Goal: Transaction & Acquisition: Purchase product/service

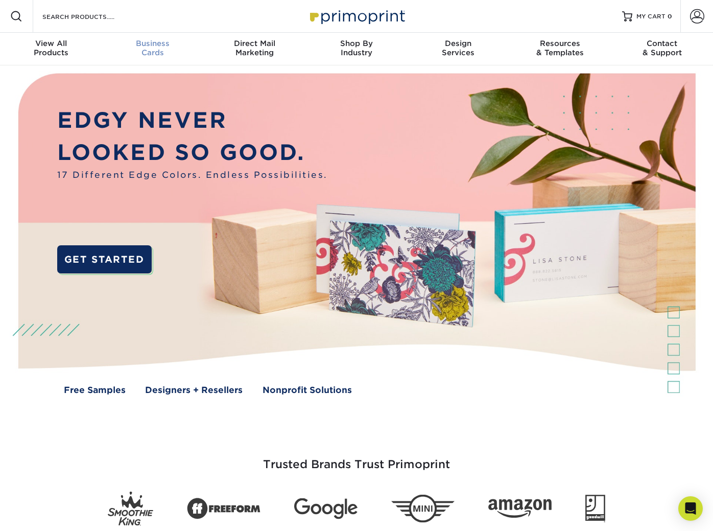
click at [160, 53] on div "Business Cards" at bounding box center [153, 48] width 102 height 18
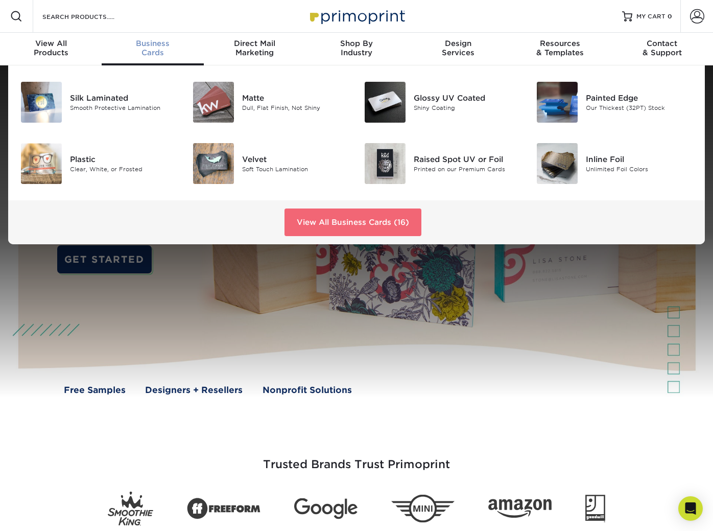
click at [397, 228] on link "View All Business Cards (16)" at bounding box center [352, 222] width 137 height 28
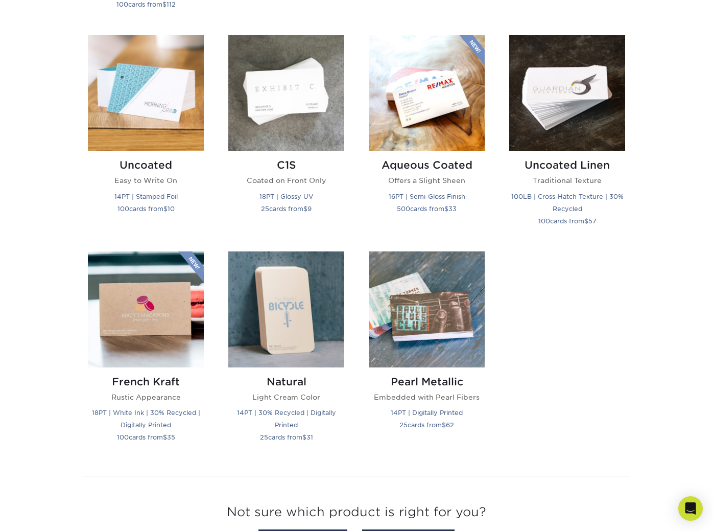
scroll to position [902, 0]
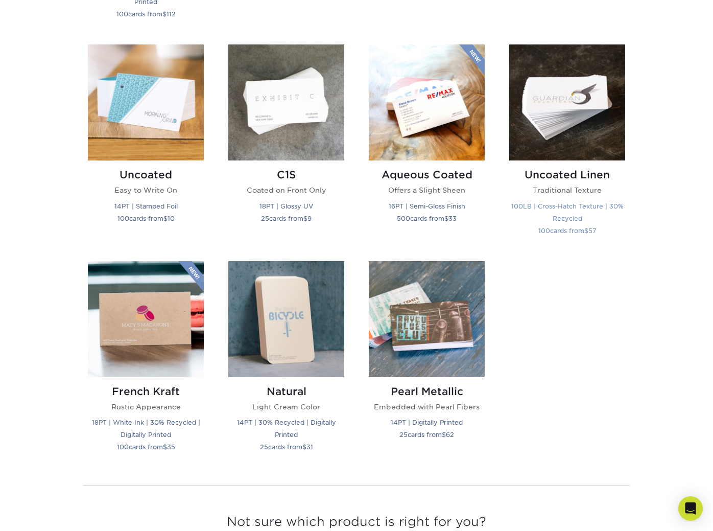
drag, startPoint x: 570, startPoint y: 118, endPoint x: 539, endPoint y: 102, distance: 34.7
click at [570, 118] on img at bounding box center [567, 102] width 116 height 116
